Goal: Information Seeking & Learning: Compare options

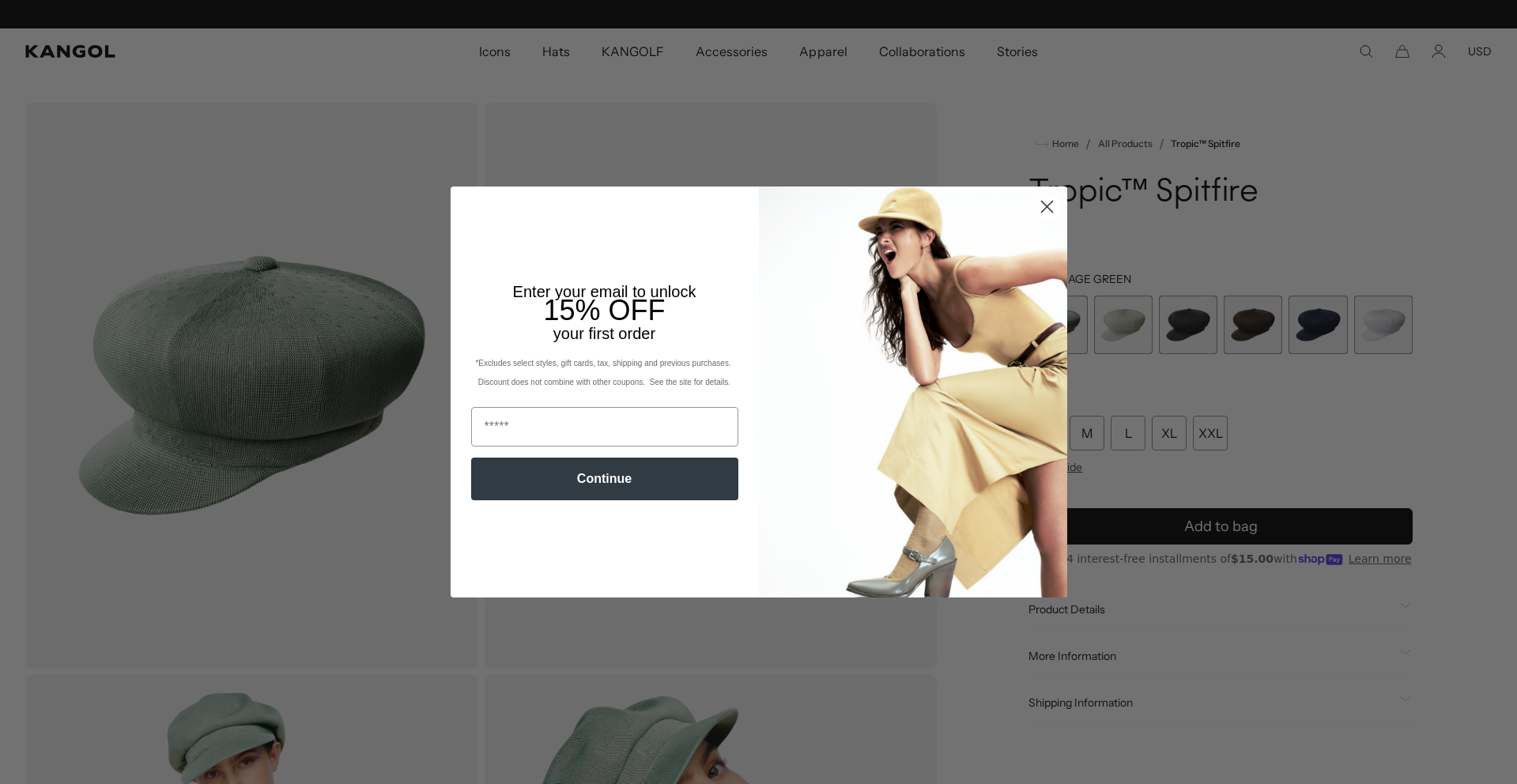
scroll to position [0, 326]
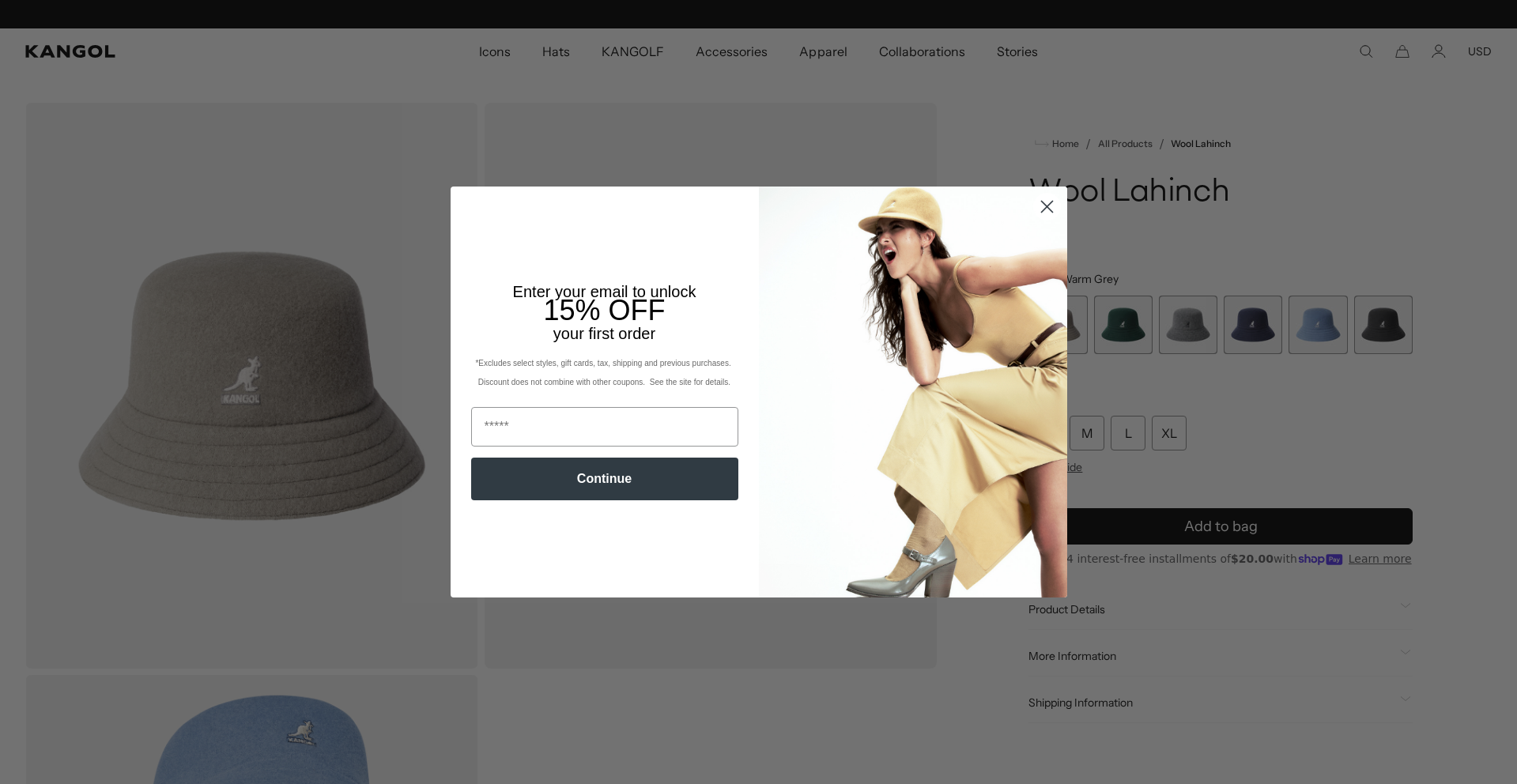
scroll to position [0, 326]
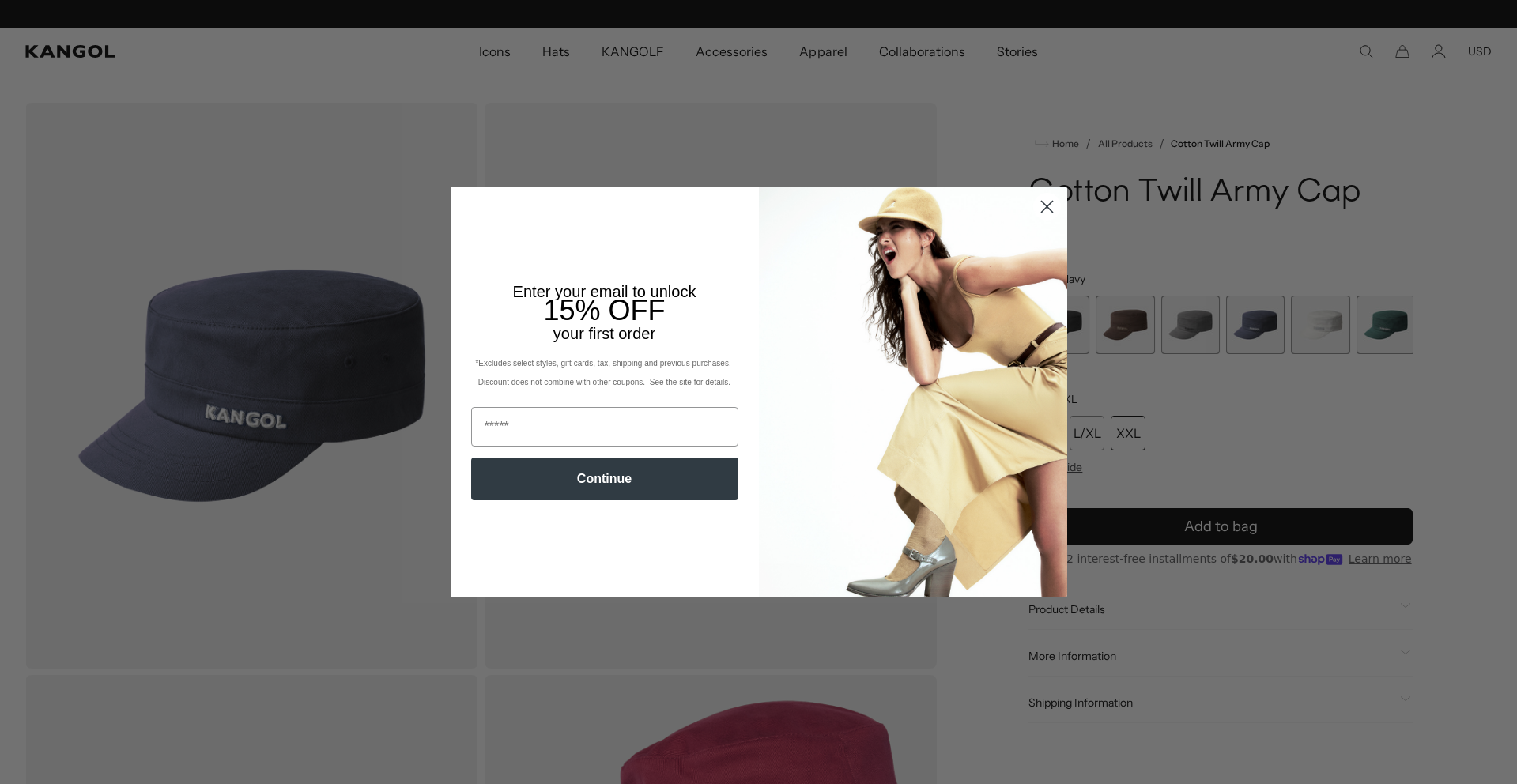
scroll to position [0, 326]
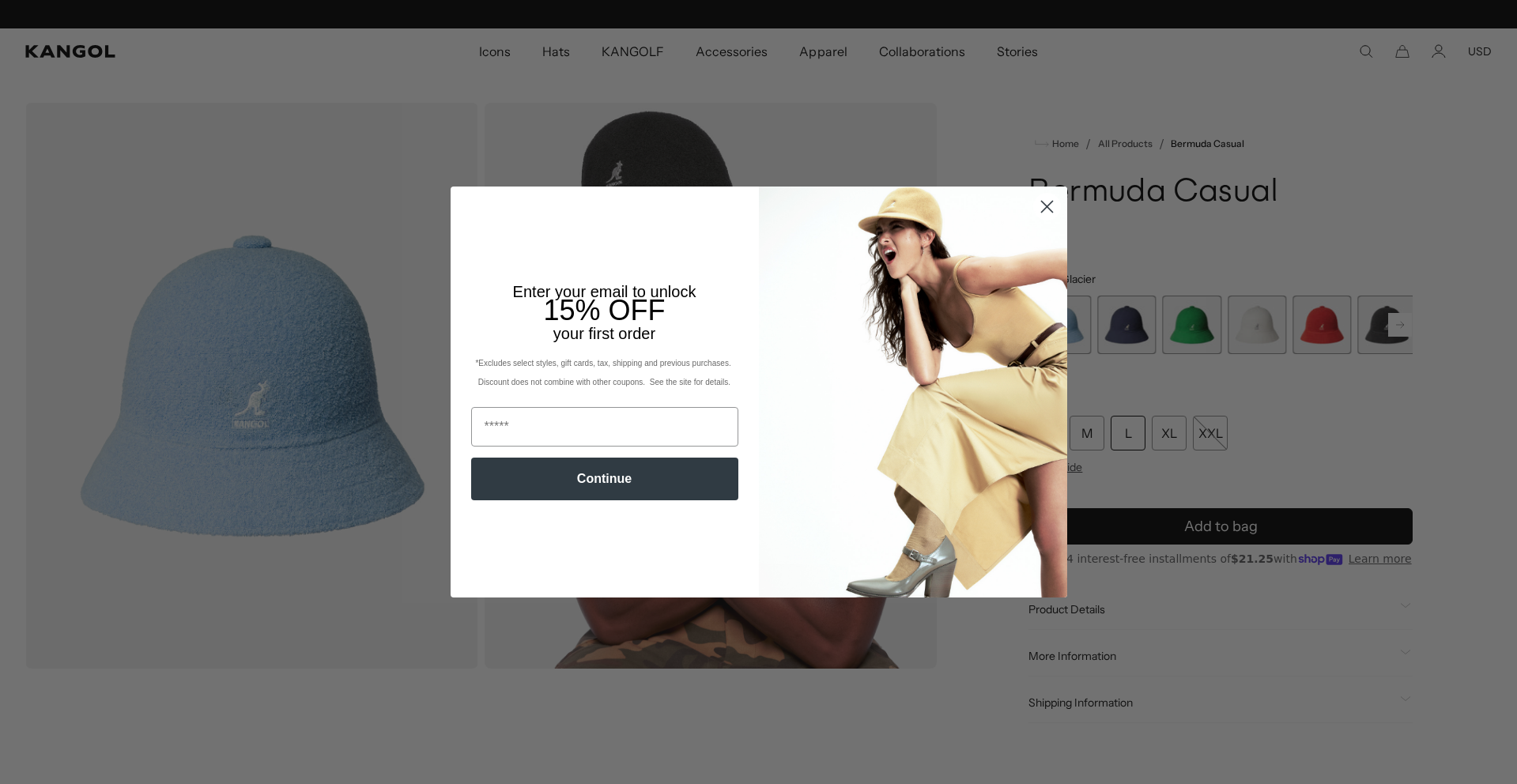
scroll to position [0, 326]
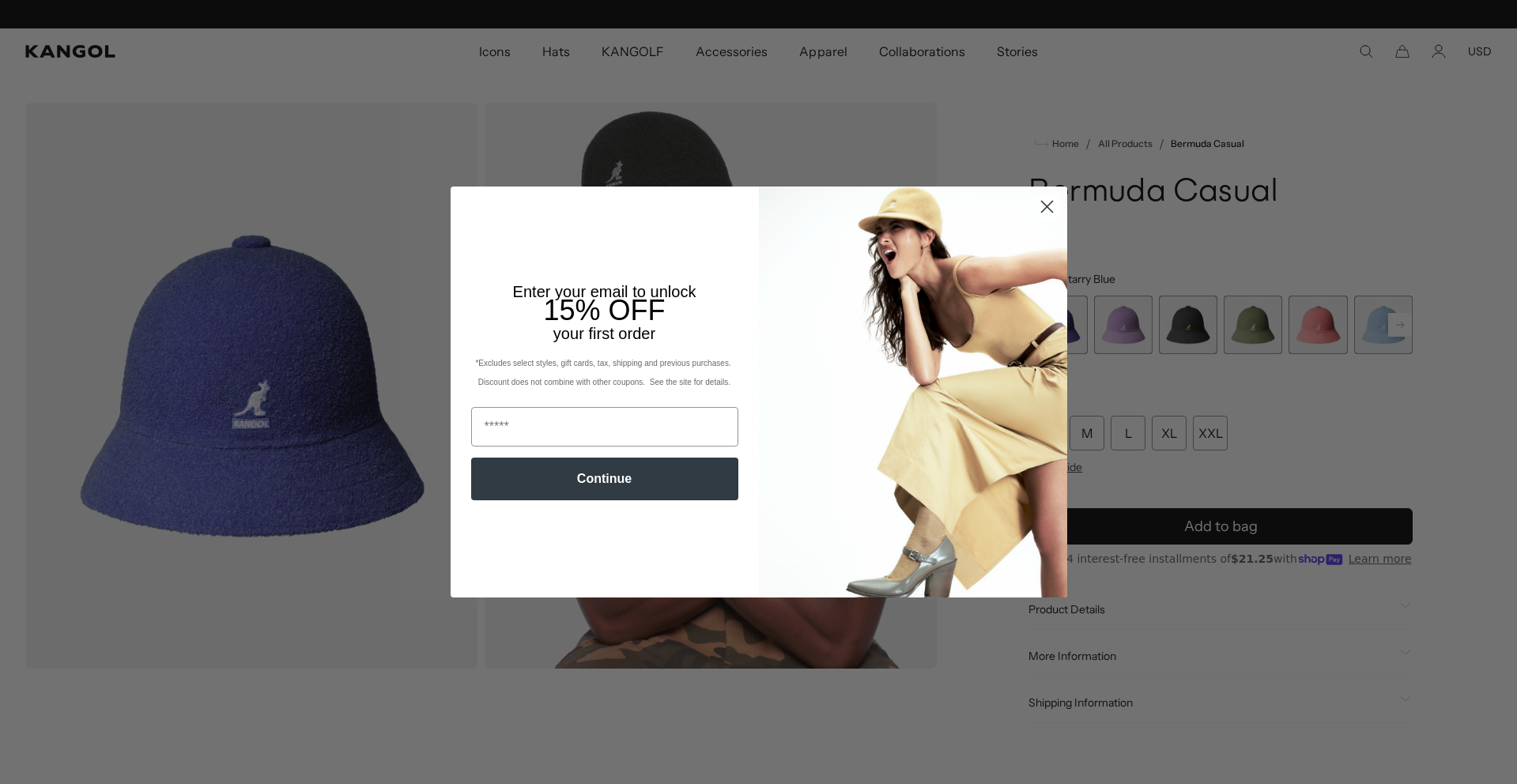
scroll to position [0, 326]
